Goal: Navigation & Orientation: Find specific page/section

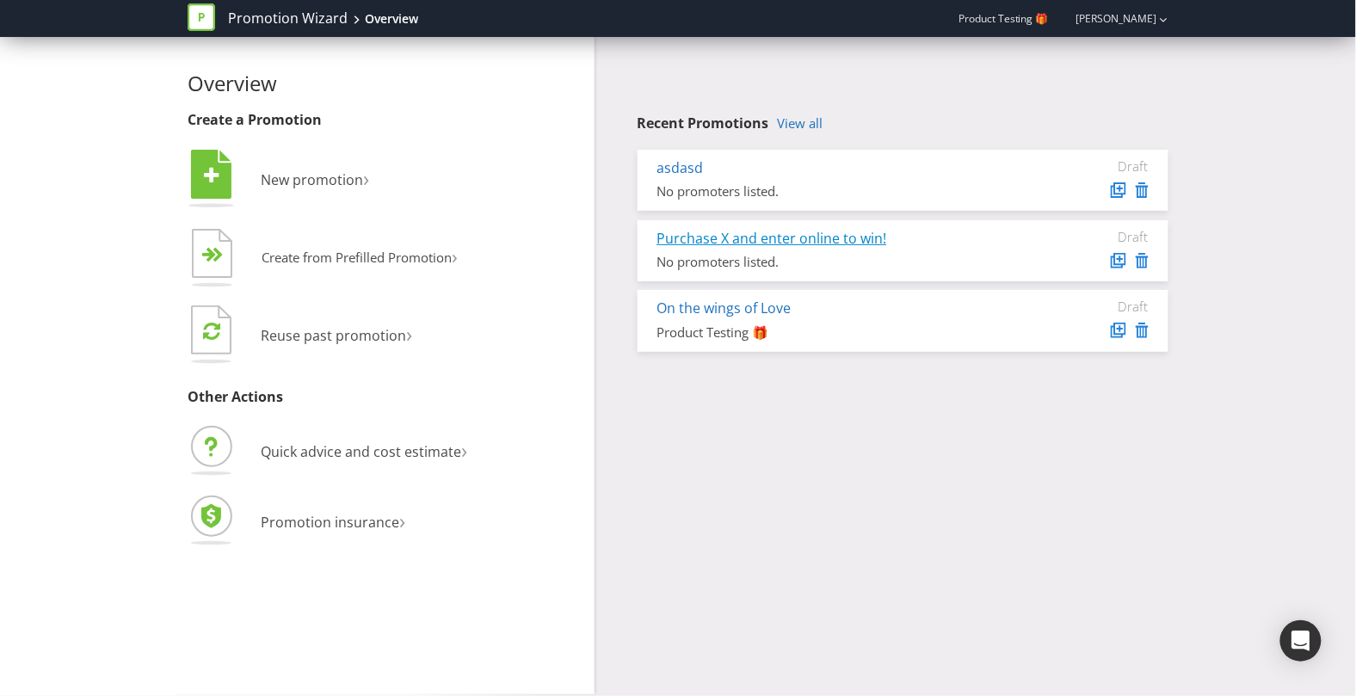
click at [750, 242] on link "Purchase X and enter online to win!" at bounding box center [772, 238] width 230 height 19
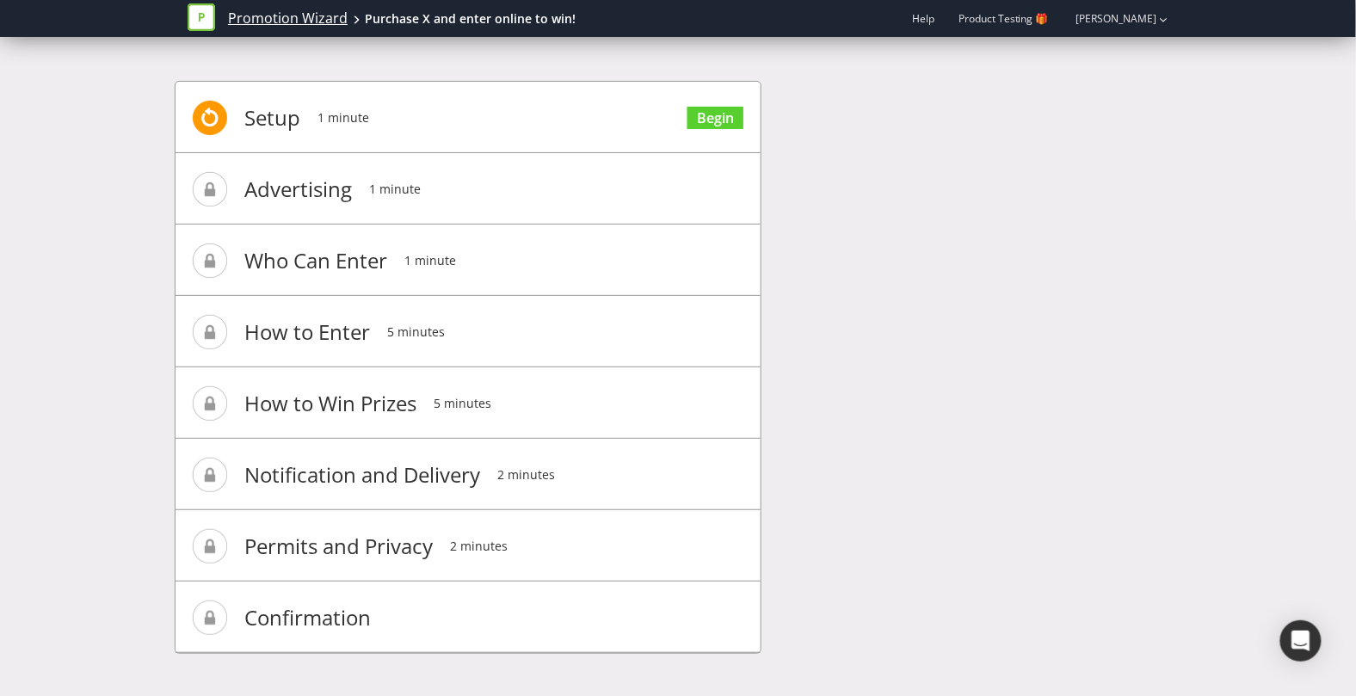
click at [243, 17] on link "Promotion Wizard" at bounding box center [288, 19] width 120 height 20
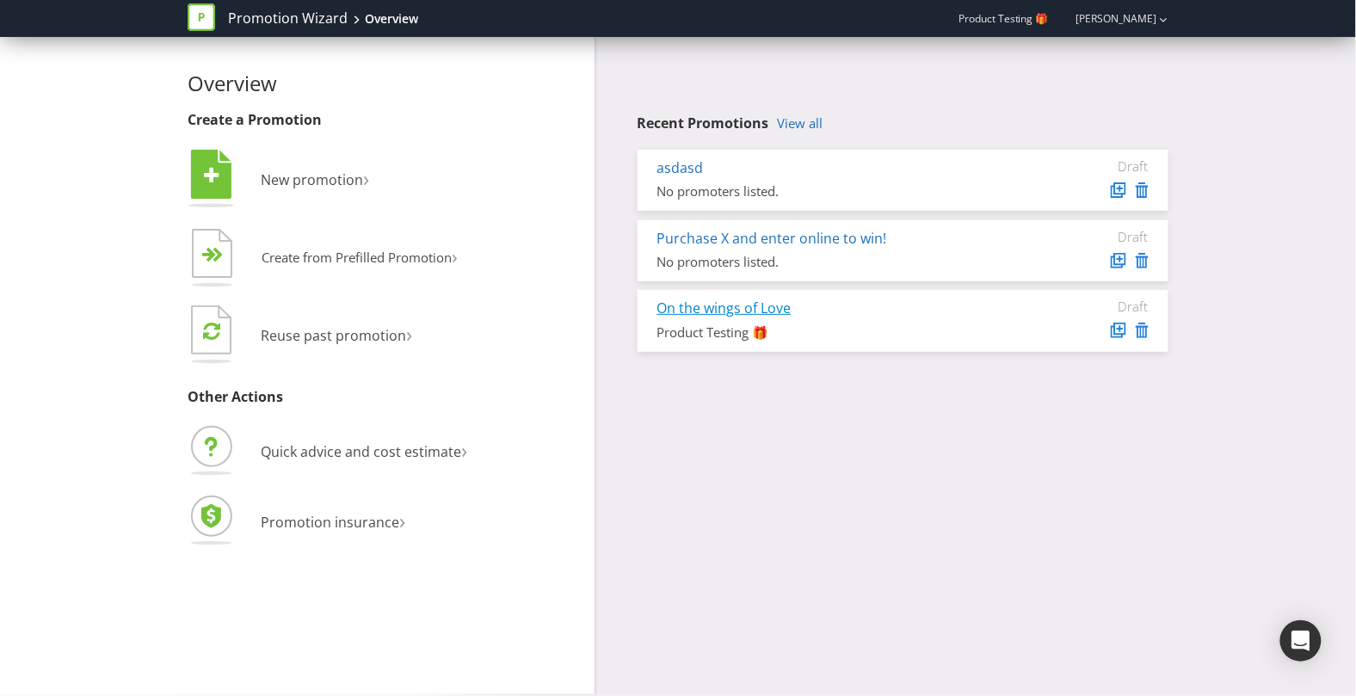
click at [698, 318] on link "On the wings of Love" at bounding box center [724, 308] width 134 height 19
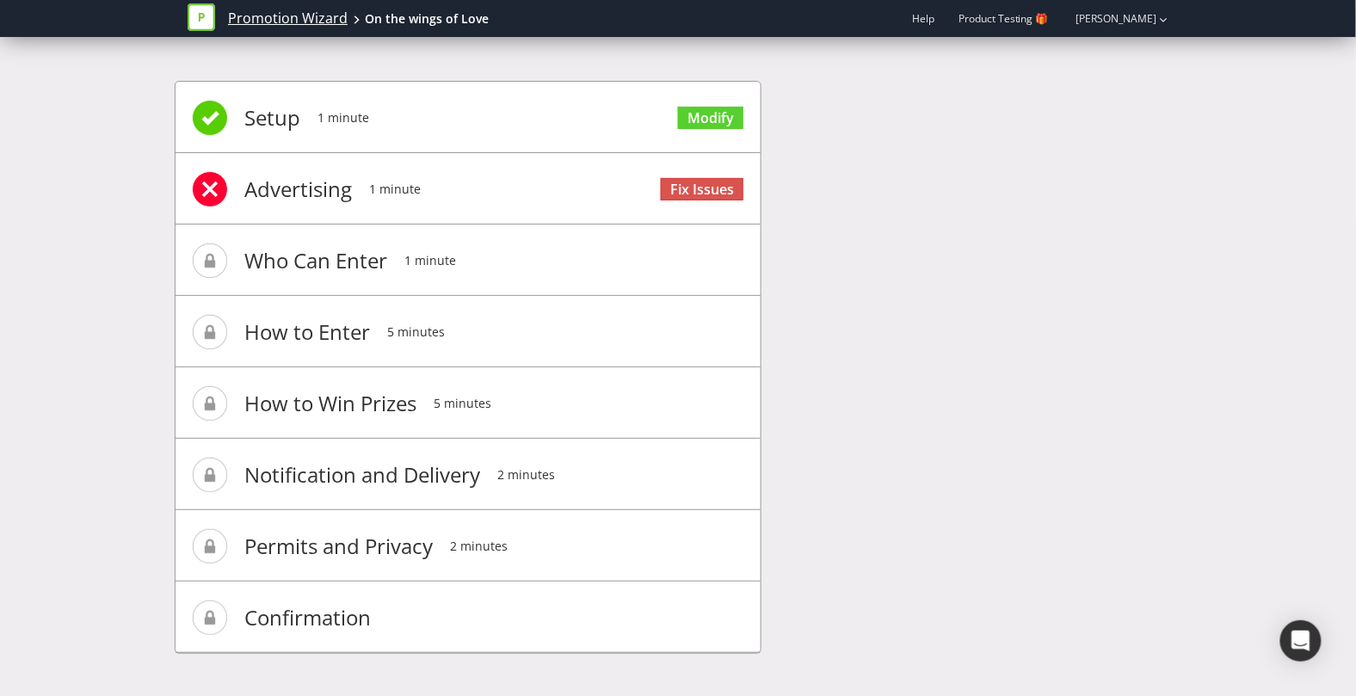
click at [292, 20] on link "Promotion Wizard" at bounding box center [288, 19] width 120 height 20
